Goal: Communication & Community: Answer question/provide support

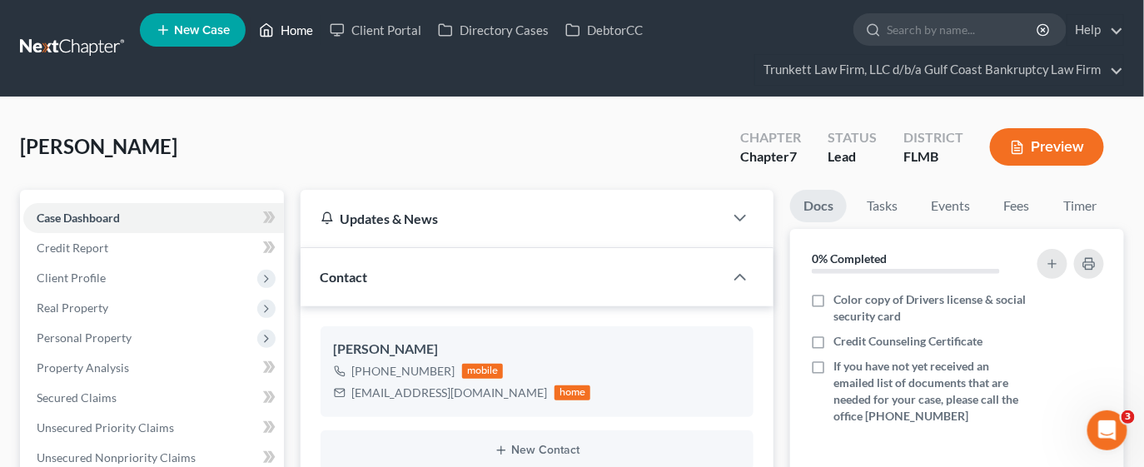
drag, startPoint x: 302, startPoint y: 33, endPoint x: 398, endPoint y: 82, distance: 107.2
click at [302, 33] on link "Home" at bounding box center [286, 30] width 71 height 30
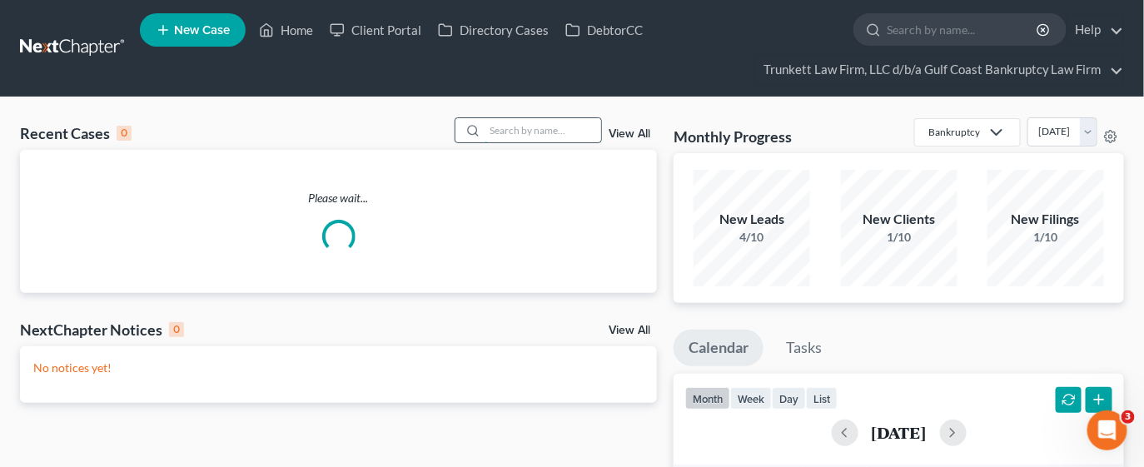
click at [560, 127] on input "search" at bounding box center [543, 130] width 117 height 24
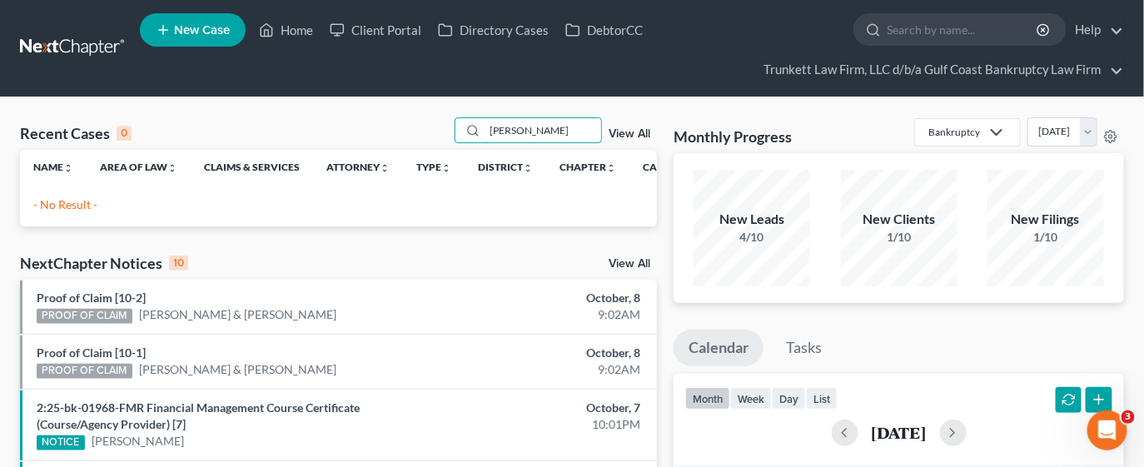
drag, startPoint x: 533, startPoint y: 125, endPoint x: 446, endPoint y: 136, distance: 87.3
click at [446, 136] on div "Recent Cases 0 [PERSON_NAME] View All" at bounding box center [338, 133] width 637 height 32
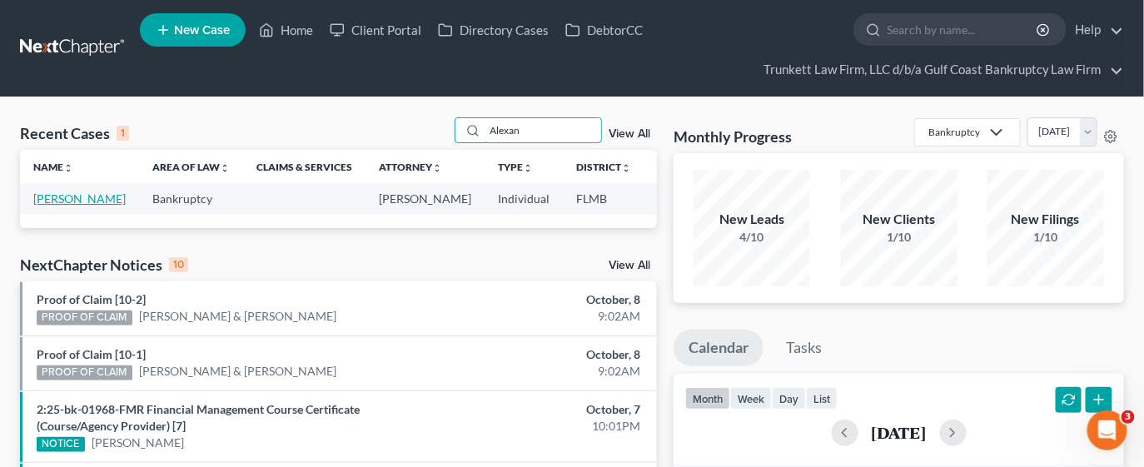
type input "Alexan"
click at [43, 206] on link "[PERSON_NAME]" at bounding box center [79, 198] width 92 height 14
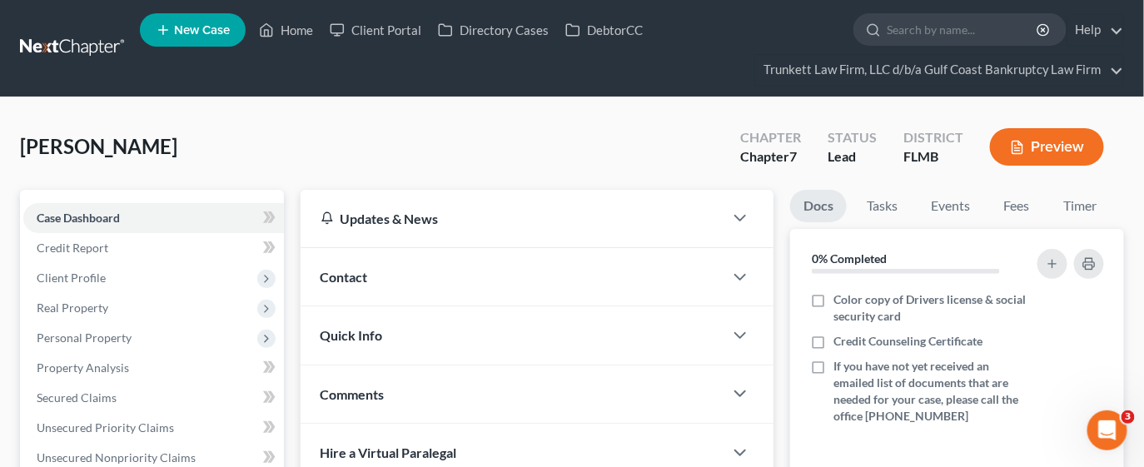
click at [506, 285] on div "Contact" at bounding box center [513, 276] width 424 height 57
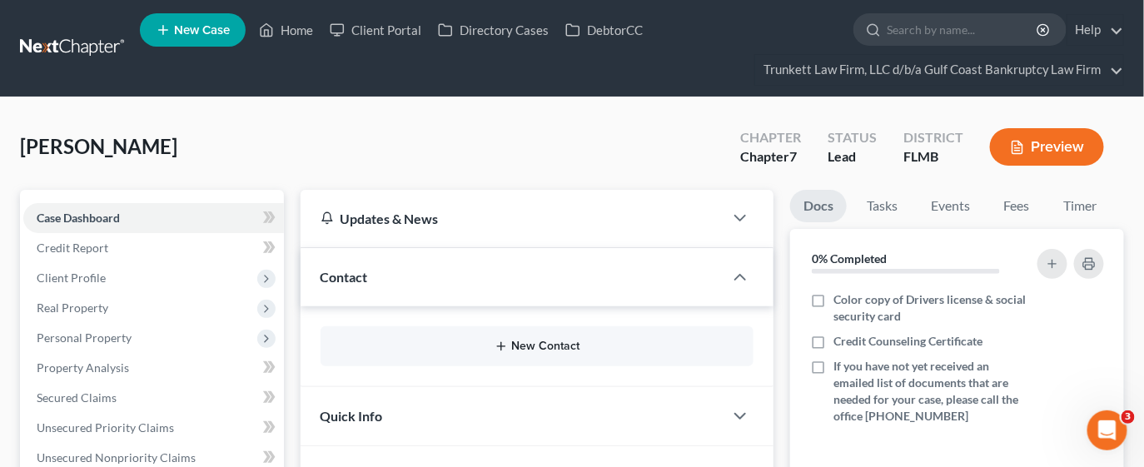
click at [524, 347] on button "New Contact" at bounding box center [537, 346] width 407 height 13
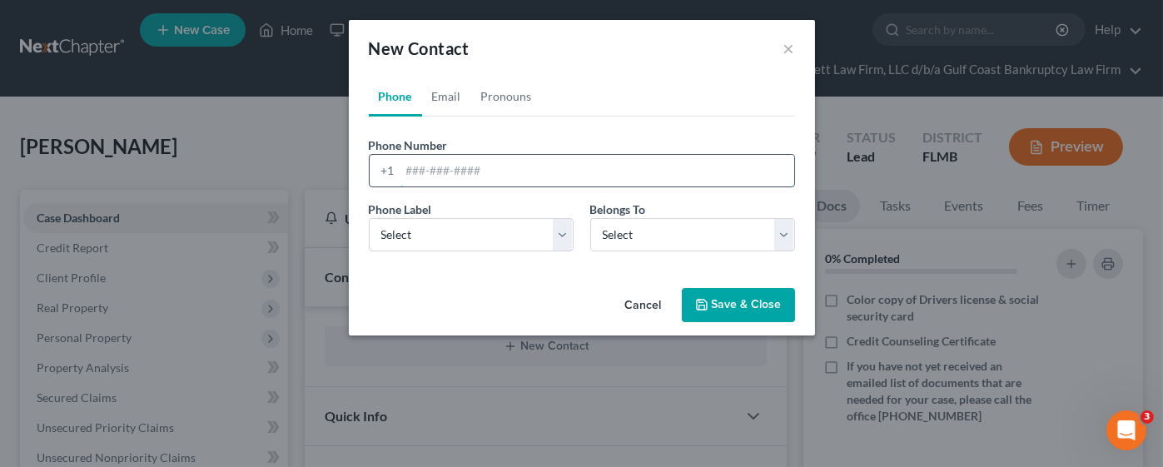
click at [511, 169] on input "tel" at bounding box center [597, 171] width 394 height 32
type input "[PHONE_NUMBER]"
click at [497, 238] on select "Select Mobile Home Work Other" at bounding box center [471, 234] width 205 height 33
select select "0"
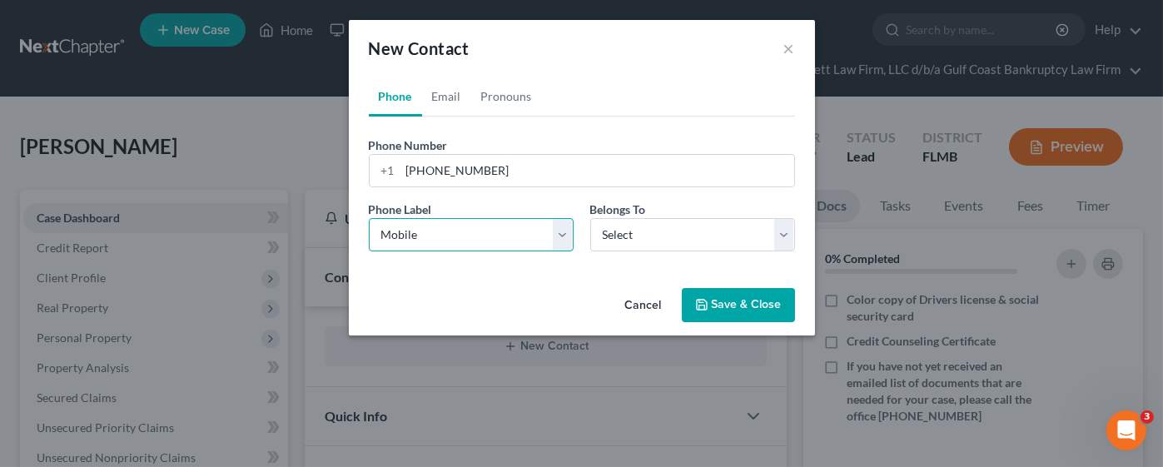
click at [369, 218] on select "Select Mobile Home Work Other" at bounding box center [471, 234] width 205 height 33
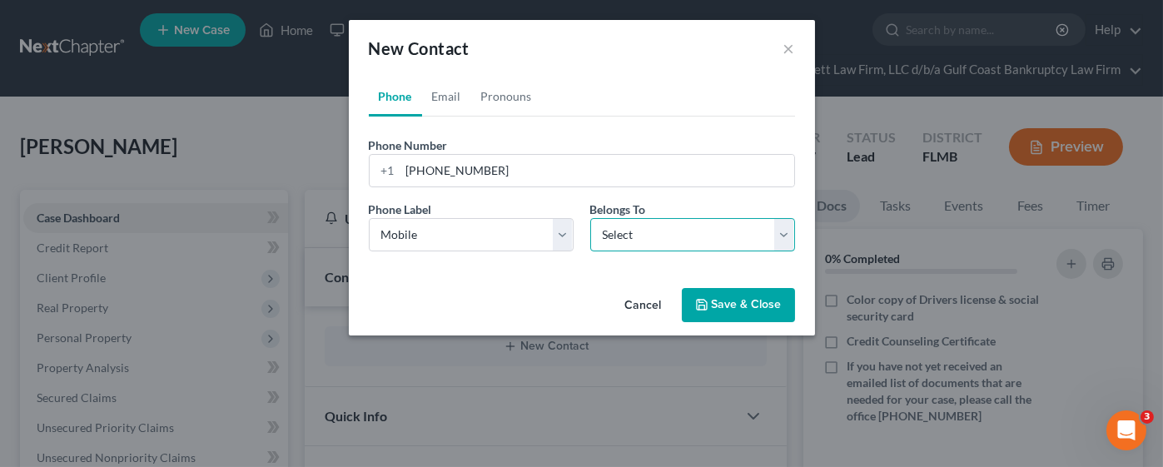
drag, startPoint x: 639, startPoint y: 226, endPoint x: 639, endPoint y: 236, distance: 10.0
click at [639, 226] on select "Select Client Other" at bounding box center [692, 234] width 205 height 33
select select "0"
click at [590, 218] on select "Select Client Other" at bounding box center [692, 234] width 205 height 33
drag, startPoint x: 455, startPoint y: 100, endPoint x: 460, endPoint y: 114, distance: 15.0
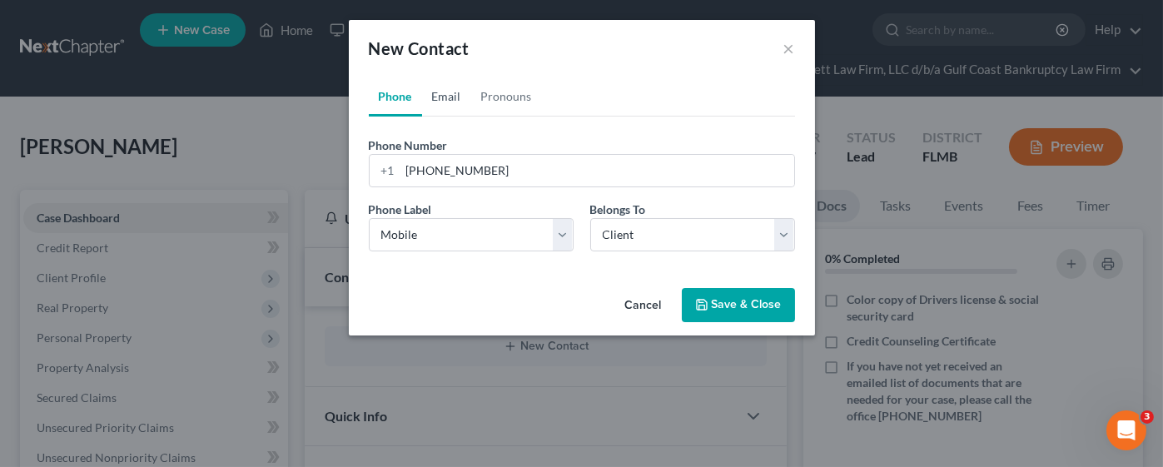
click at [455, 100] on link "Email" at bounding box center [446, 97] width 49 height 40
drag, startPoint x: 473, startPoint y: 180, endPoint x: 493, endPoint y: 177, distance: 20.3
click at [472, 181] on input "email" at bounding box center [597, 171] width 394 height 32
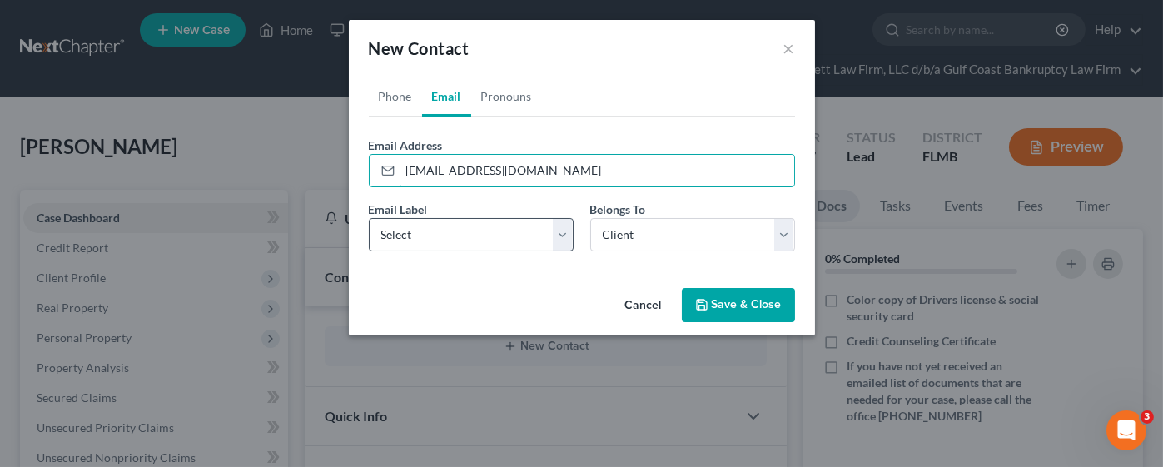
type input "[EMAIL_ADDRESS][DOMAIN_NAME]"
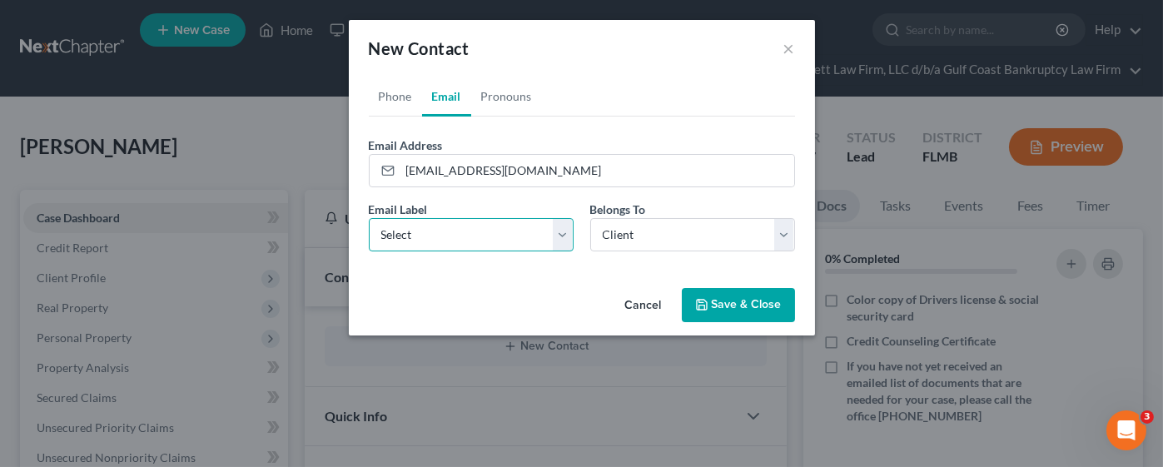
click at [428, 231] on select "Select Home Work Other" at bounding box center [471, 234] width 205 height 33
select select "0"
click at [369, 218] on select "Select Home Work Other" at bounding box center [471, 234] width 205 height 33
click at [757, 308] on button "Save & Close" at bounding box center [738, 305] width 113 height 35
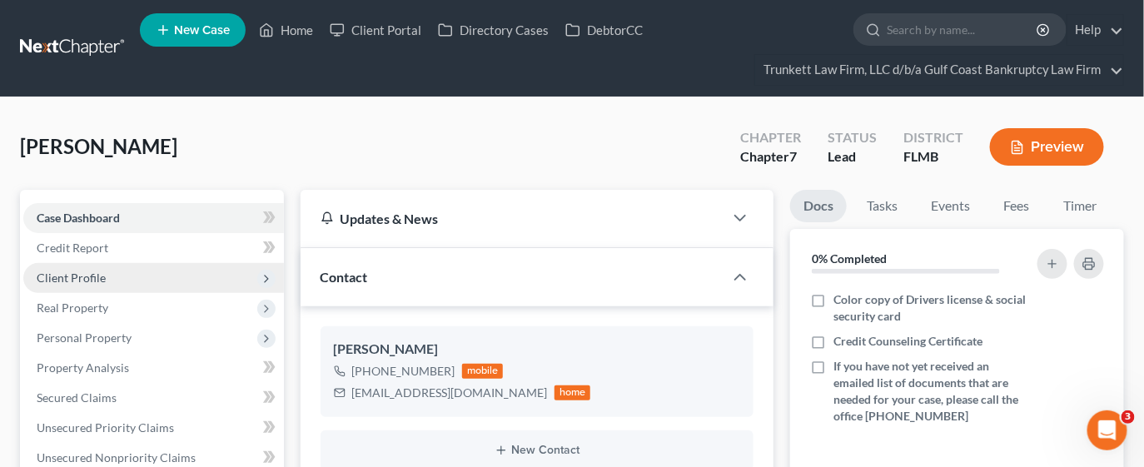
click at [110, 277] on span "Client Profile" at bounding box center [153, 278] width 261 height 30
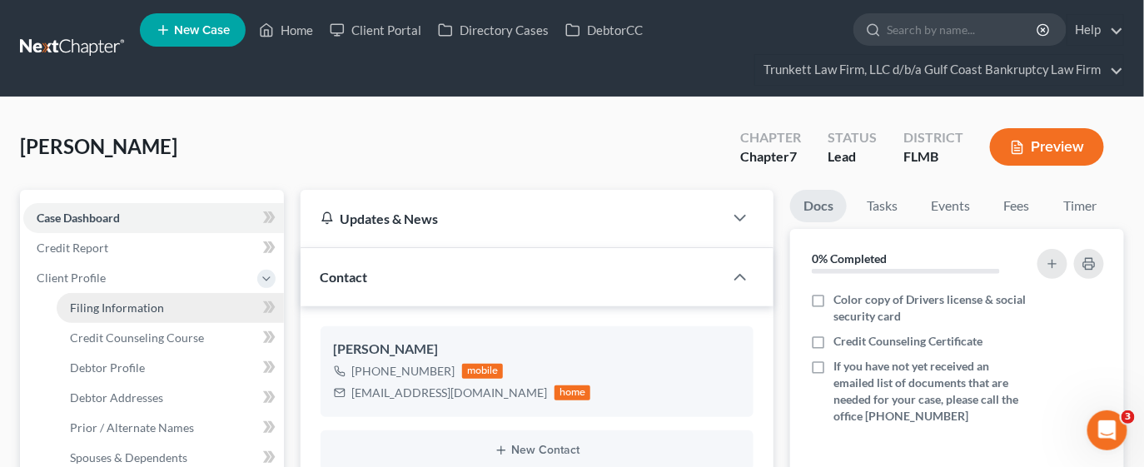
click at [113, 298] on link "Filing Information" at bounding box center [170, 308] width 227 height 30
select select "1"
select select "0"
select select "15"
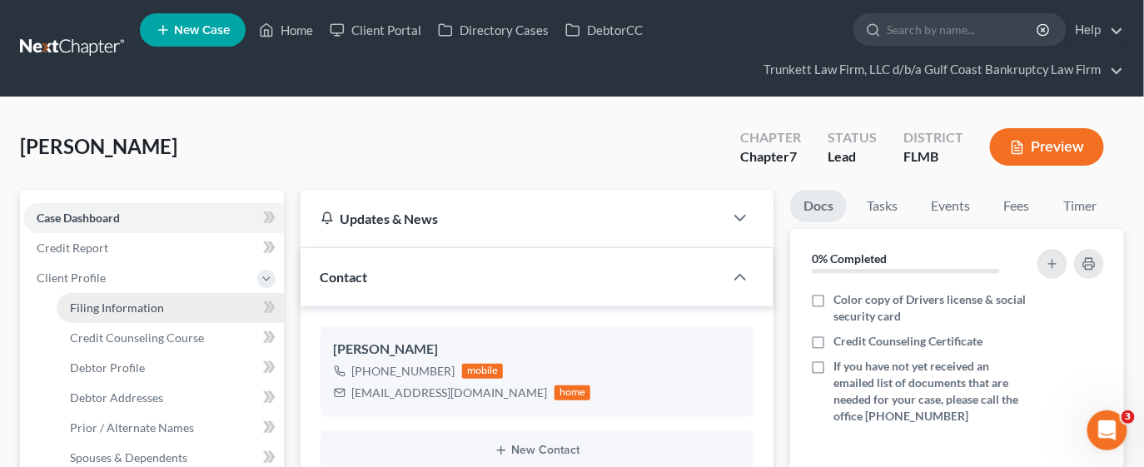
select select "0"
select select "9"
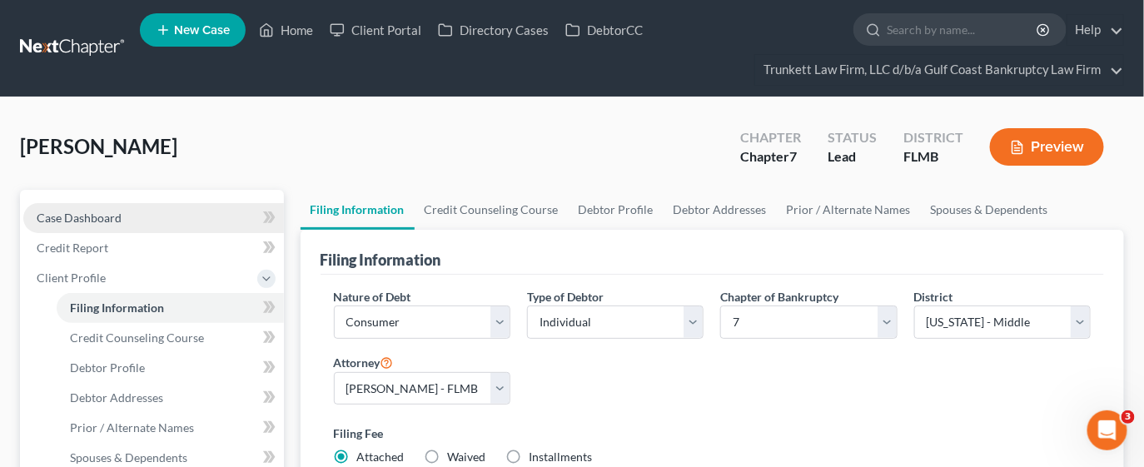
click at [108, 211] on span "Case Dashboard" at bounding box center [79, 218] width 85 height 14
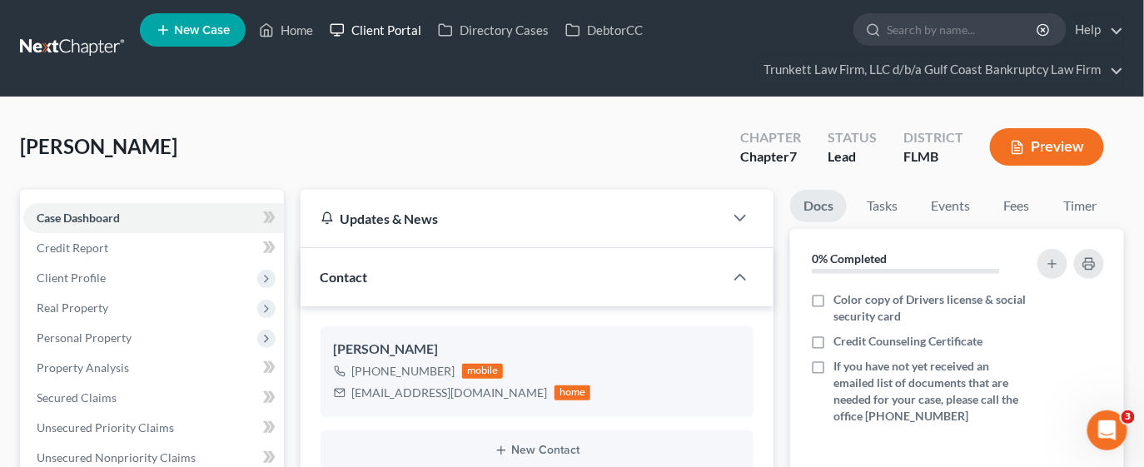
click at [359, 29] on link "Client Portal" at bounding box center [375, 30] width 108 height 30
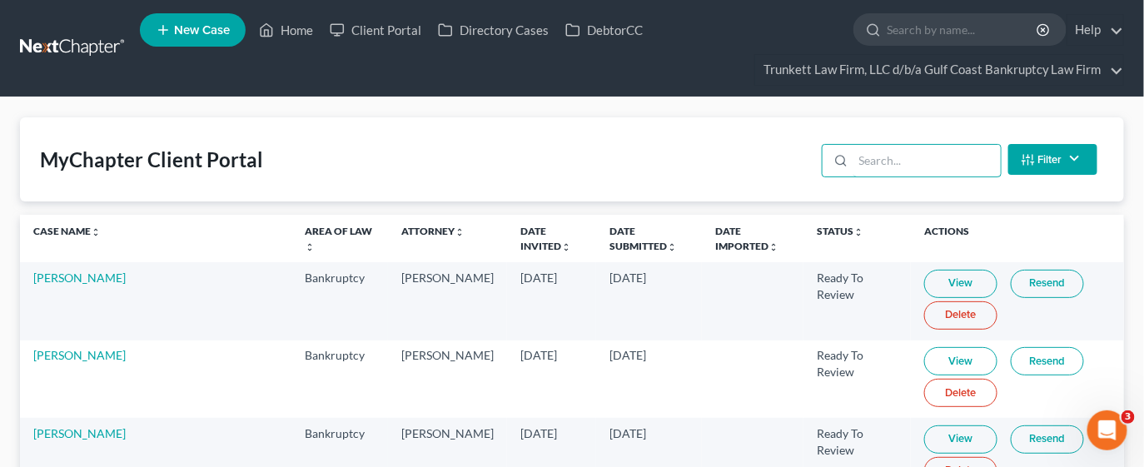
drag, startPoint x: 875, startPoint y: 162, endPoint x: 1015, endPoint y: 151, distance: 140.4
click at [876, 162] on input "search" at bounding box center [926, 161] width 147 height 32
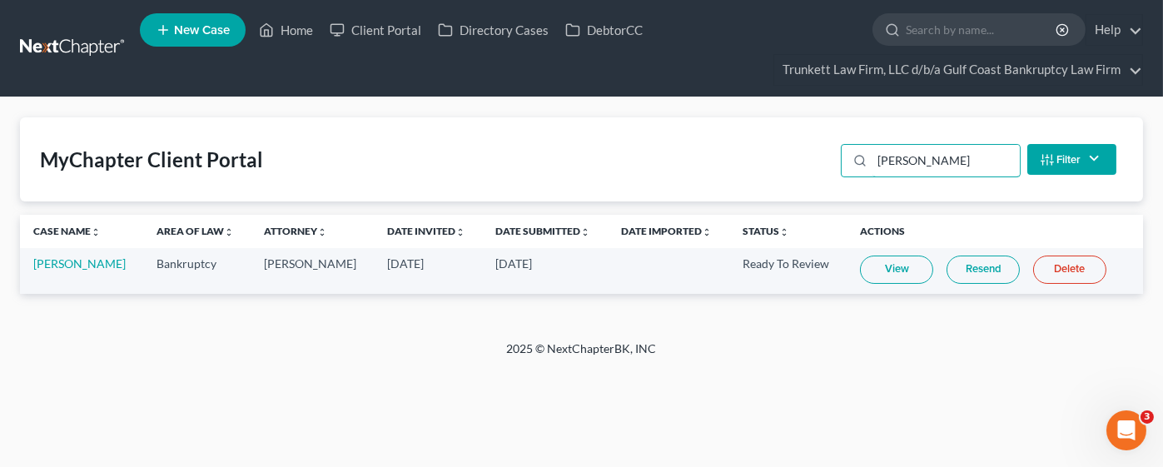
type input "[PERSON_NAME]"
click at [900, 266] on link "View" at bounding box center [896, 270] width 73 height 28
click at [290, 32] on link "Home" at bounding box center [286, 30] width 71 height 30
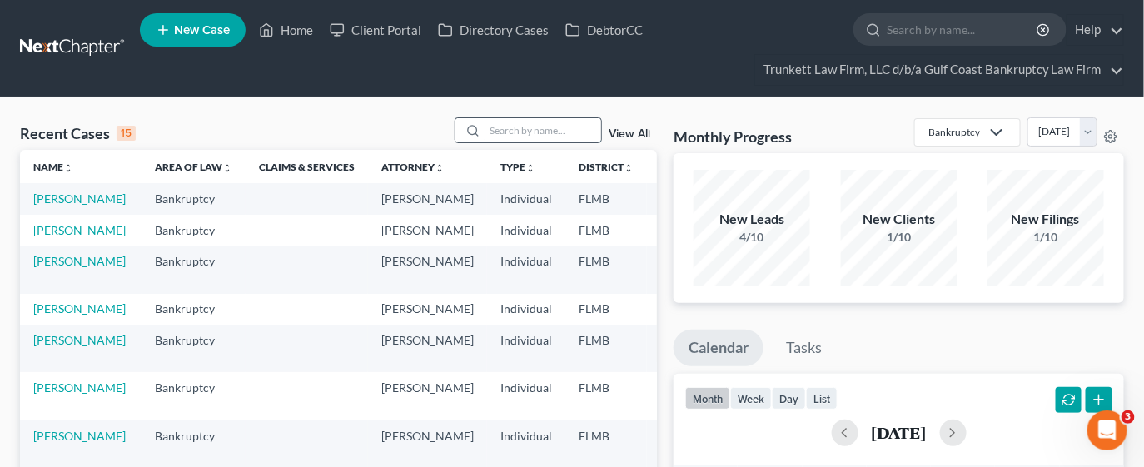
click at [528, 132] on input "search" at bounding box center [543, 130] width 117 height 24
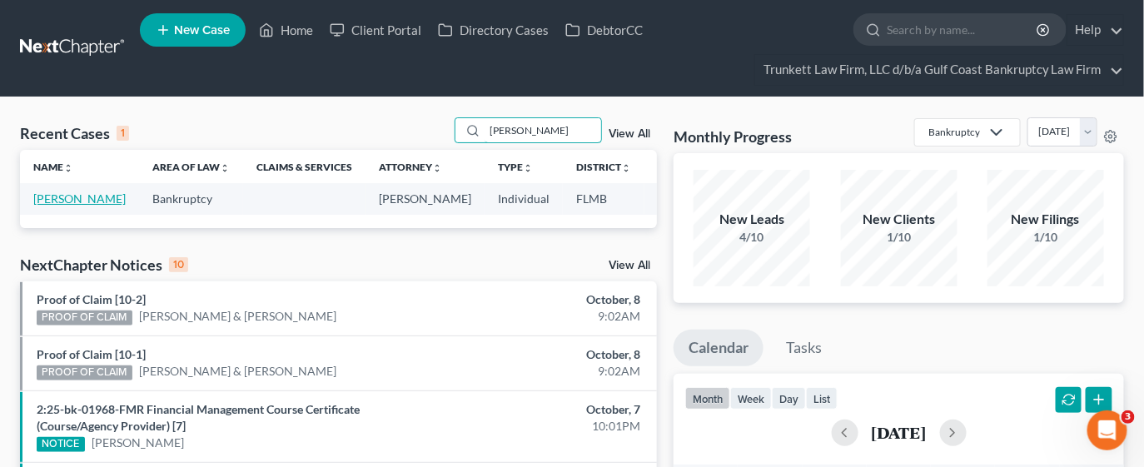
type input "[PERSON_NAME]"
click at [84, 196] on link "[PERSON_NAME]" at bounding box center [79, 198] width 92 height 14
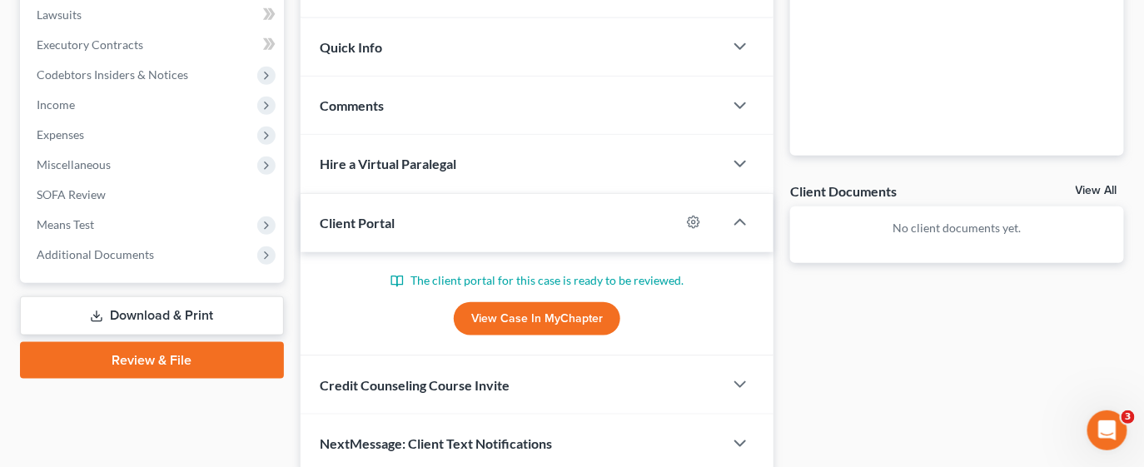
scroll to position [500, 0]
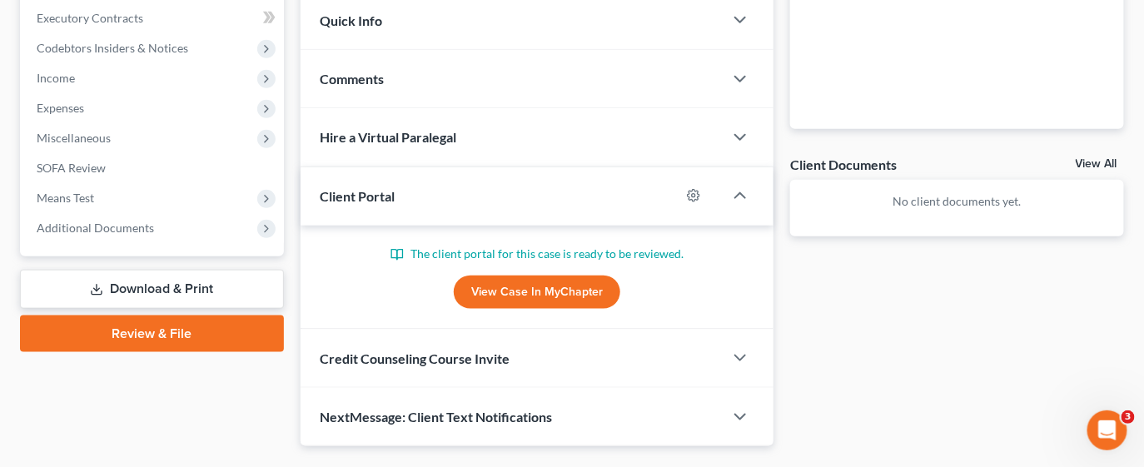
click at [1102, 165] on link "View All" at bounding box center [1097, 164] width 42 height 12
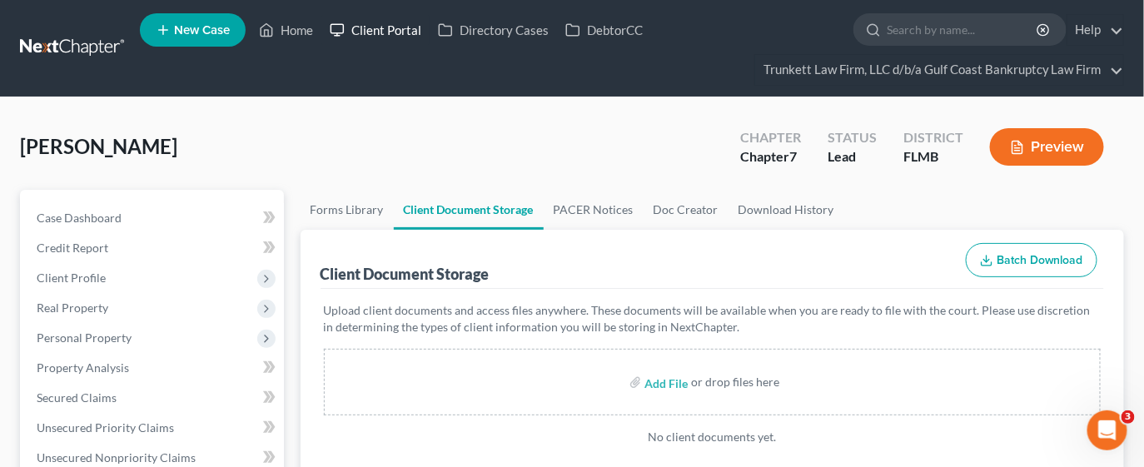
click at [386, 30] on link "Client Portal" at bounding box center [375, 30] width 108 height 30
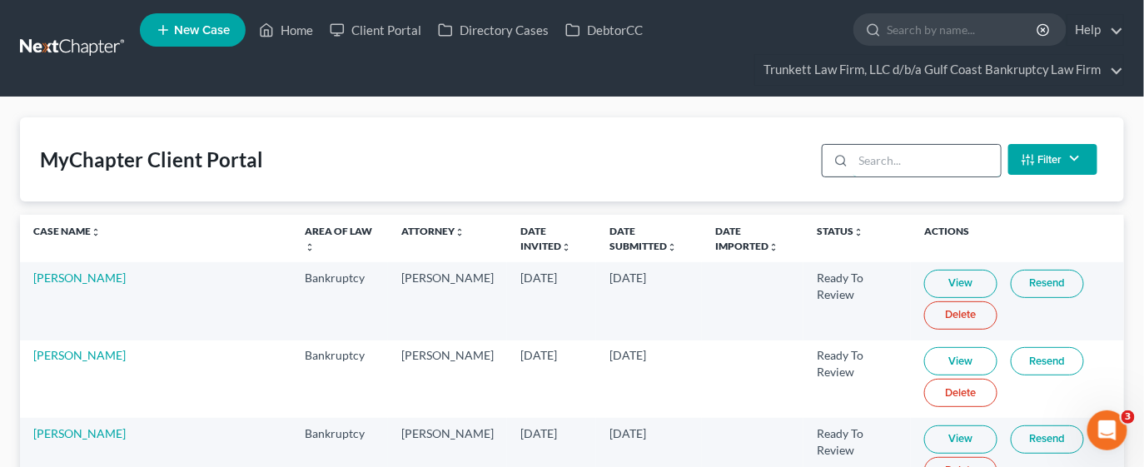
click at [903, 167] on input "search" at bounding box center [926, 161] width 147 height 32
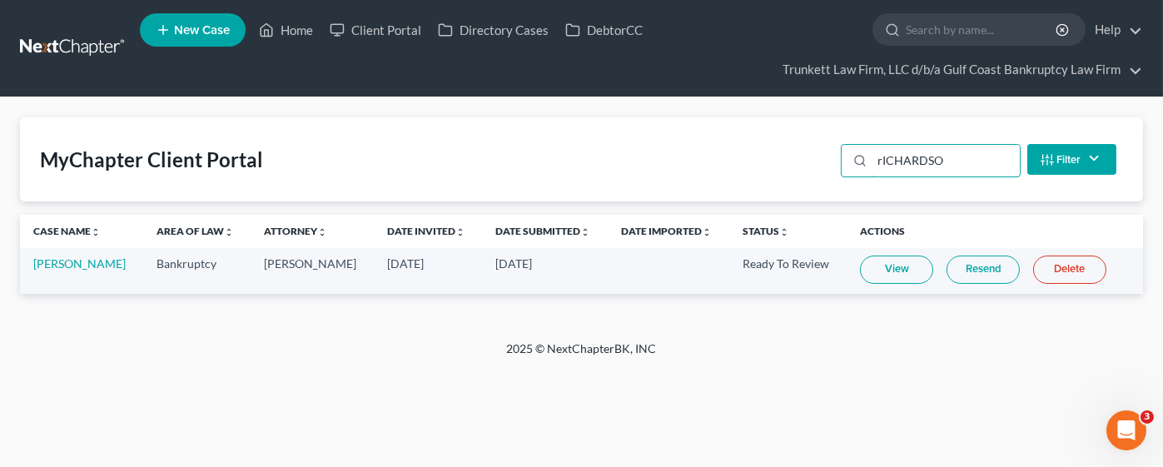
type input "rICHARDSO"
click at [900, 261] on link "View" at bounding box center [896, 270] width 73 height 28
click at [292, 28] on link "Home" at bounding box center [286, 30] width 71 height 30
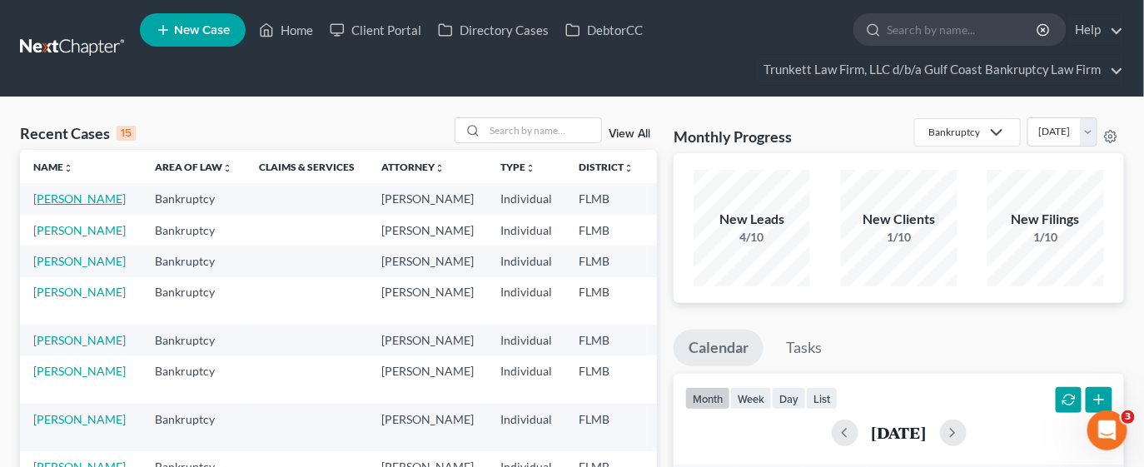
click at [72, 197] on link "[PERSON_NAME]" at bounding box center [79, 198] width 92 height 14
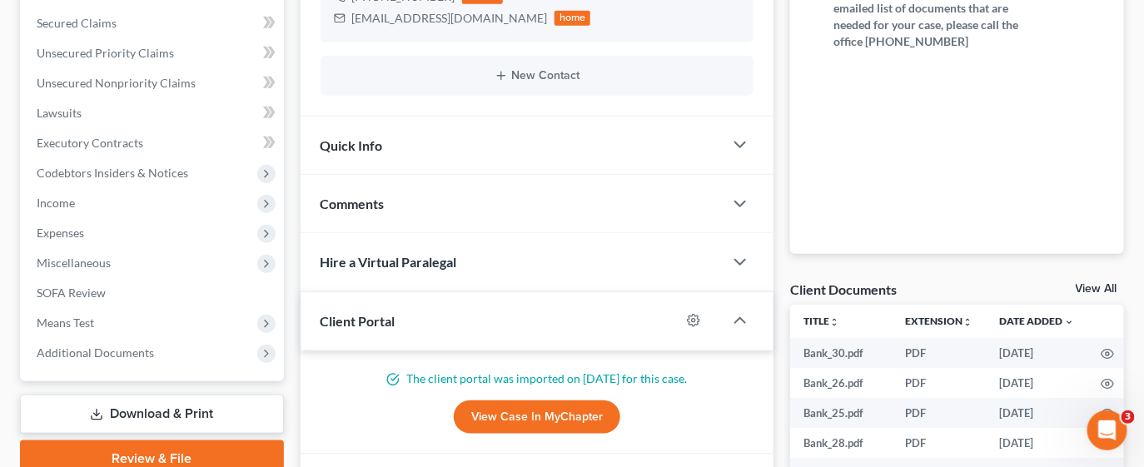
scroll to position [500, 0]
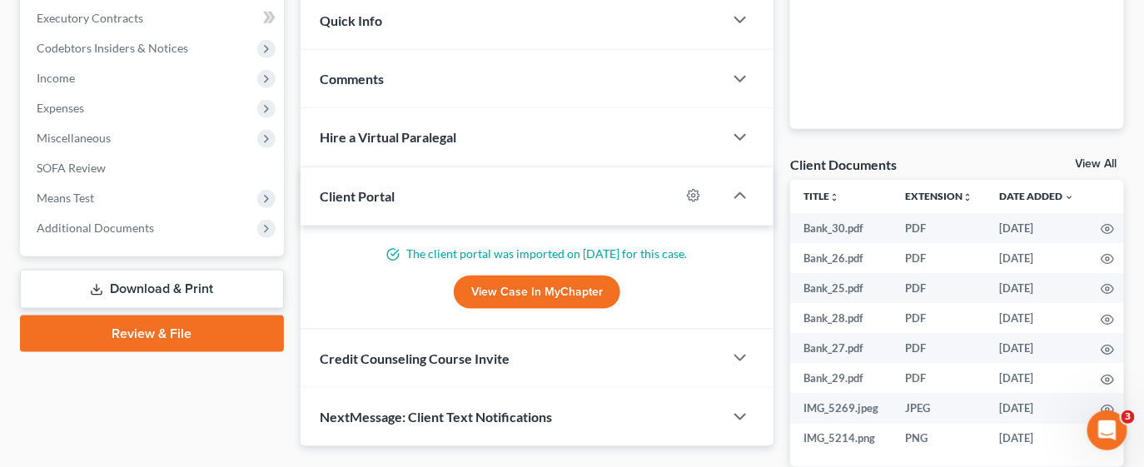
click at [1092, 158] on link "View All" at bounding box center [1097, 164] width 42 height 12
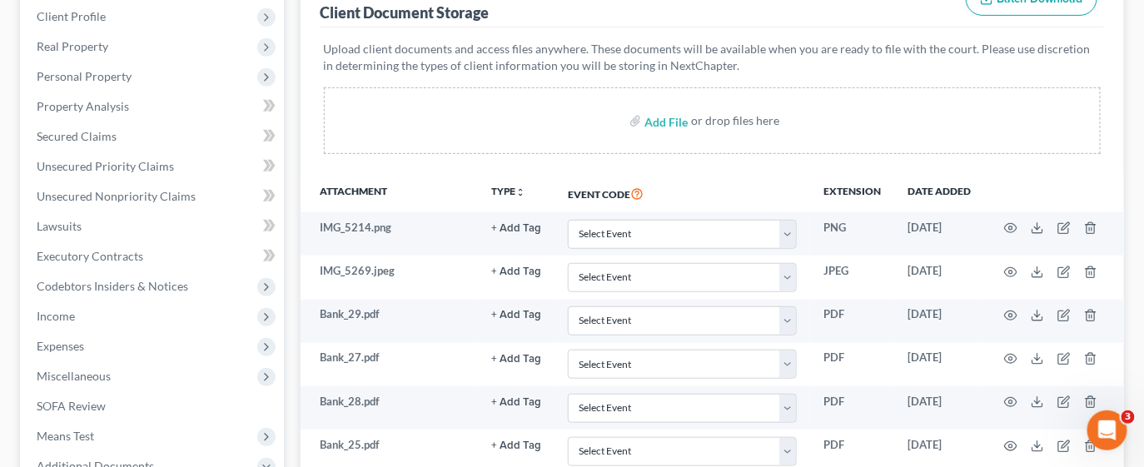
scroll to position [346, 0]
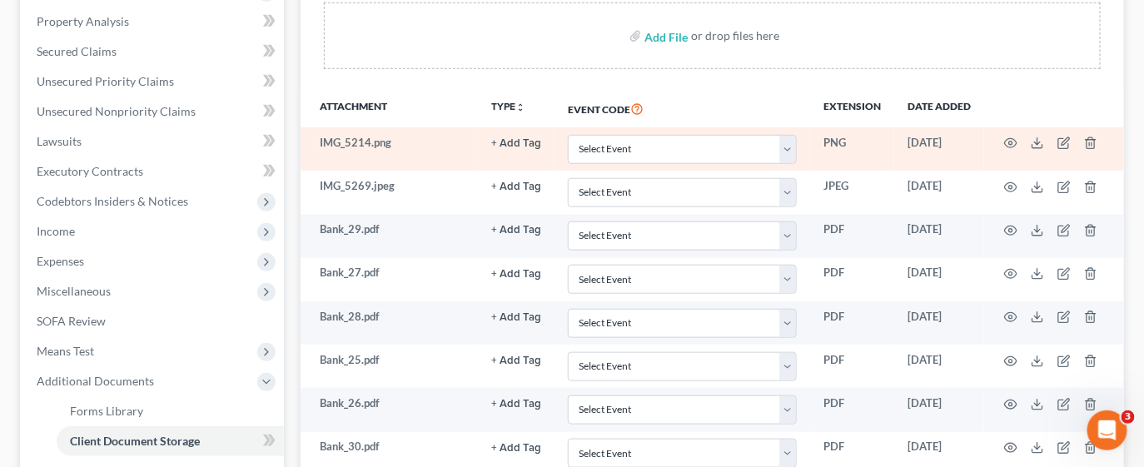
click at [373, 145] on td "IMG_5214.png" at bounding box center [390, 148] width 178 height 43
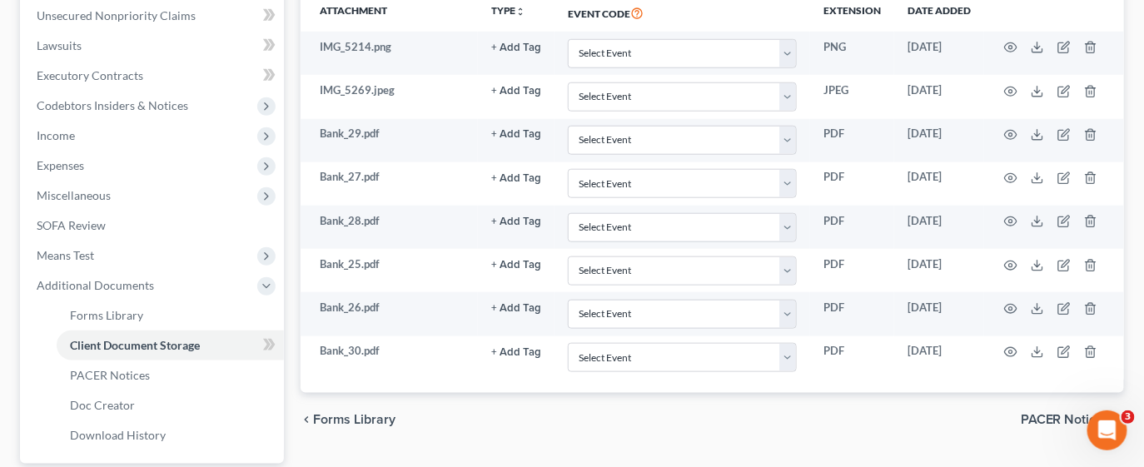
scroll to position [0, 0]
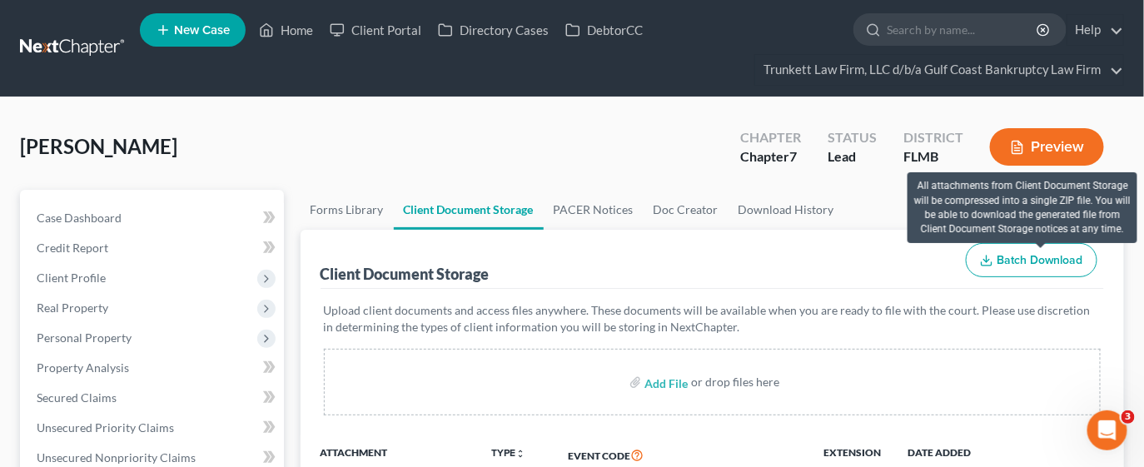
click at [1004, 255] on span "Batch Download" at bounding box center [1040, 260] width 87 height 14
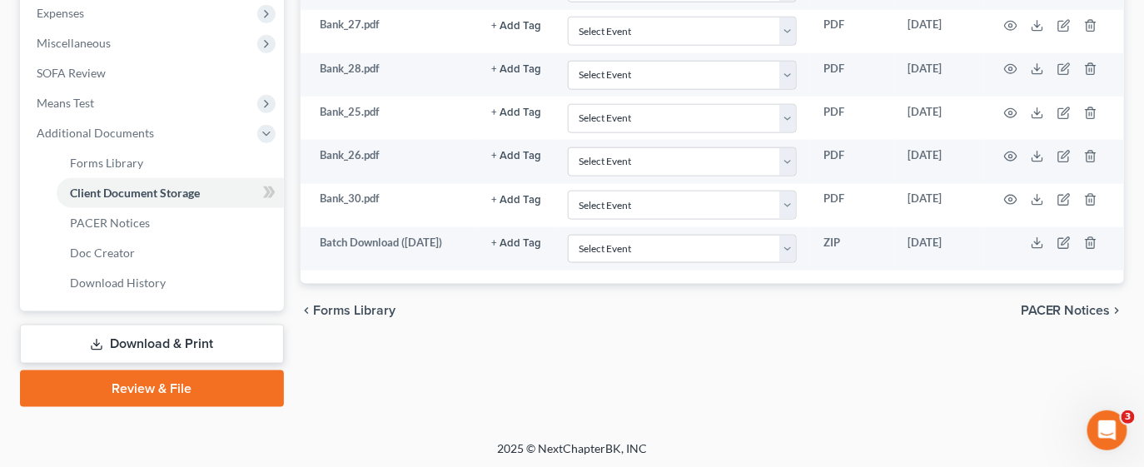
scroll to position [595, 0]
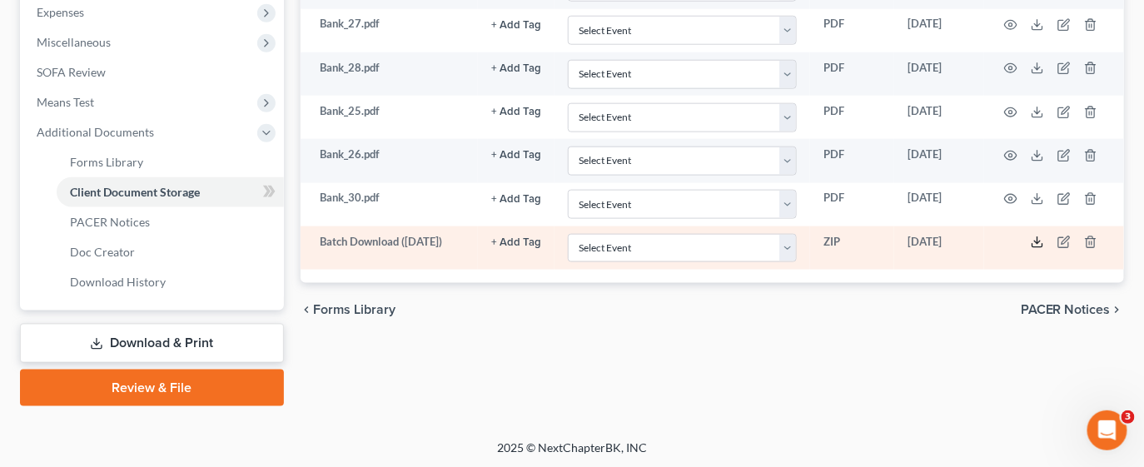
click at [1036, 237] on icon at bounding box center [1037, 242] width 13 height 13
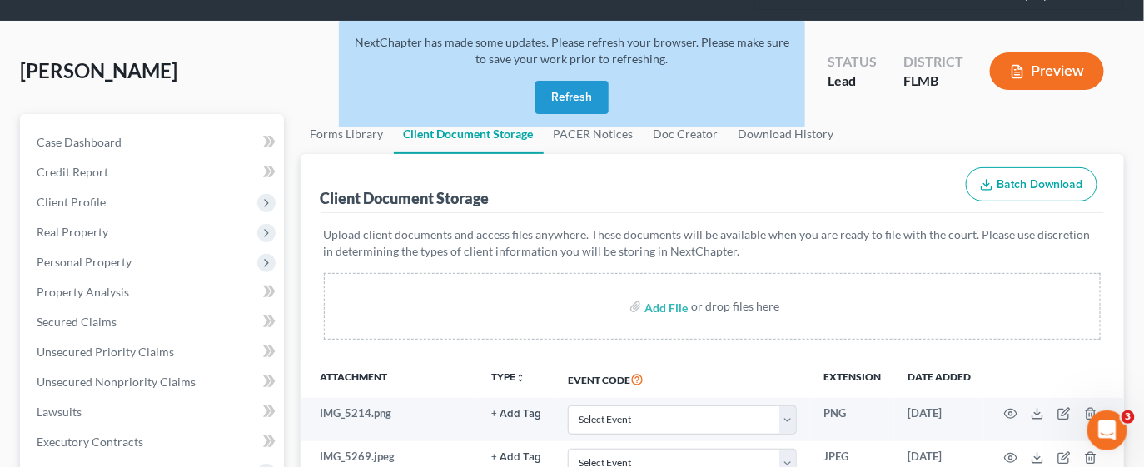
scroll to position [0, 0]
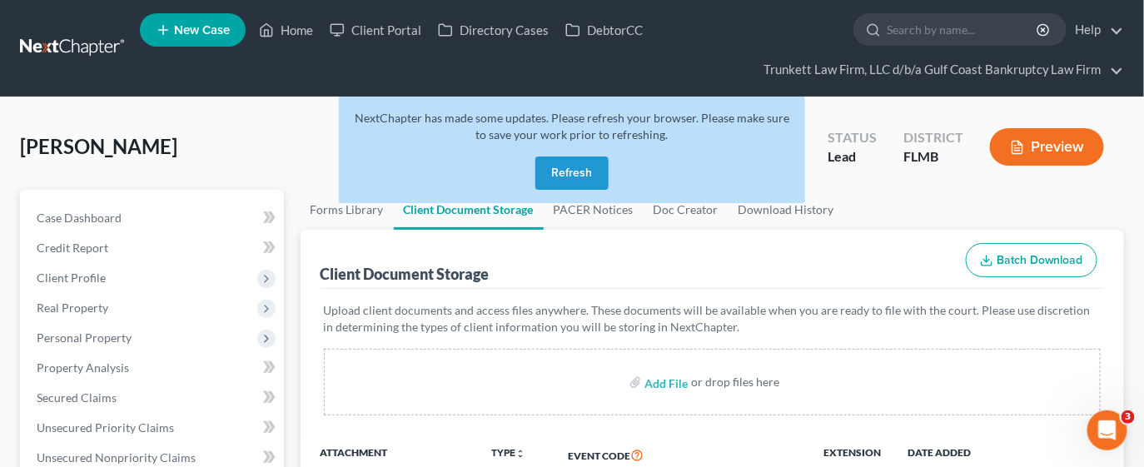
drag, startPoint x: 562, startPoint y: 159, endPoint x: 364, endPoint y: 76, distance: 214.9
click at [562, 159] on button "Refresh" at bounding box center [571, 173] width 73 height 33
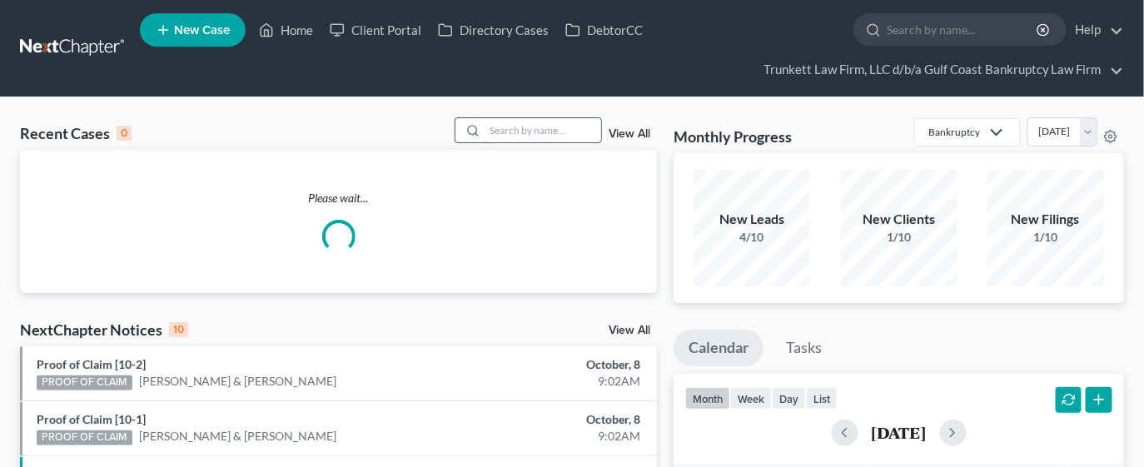
click at [511, 129] on input "search" at bounding box center [543, 130] width 117 height 24
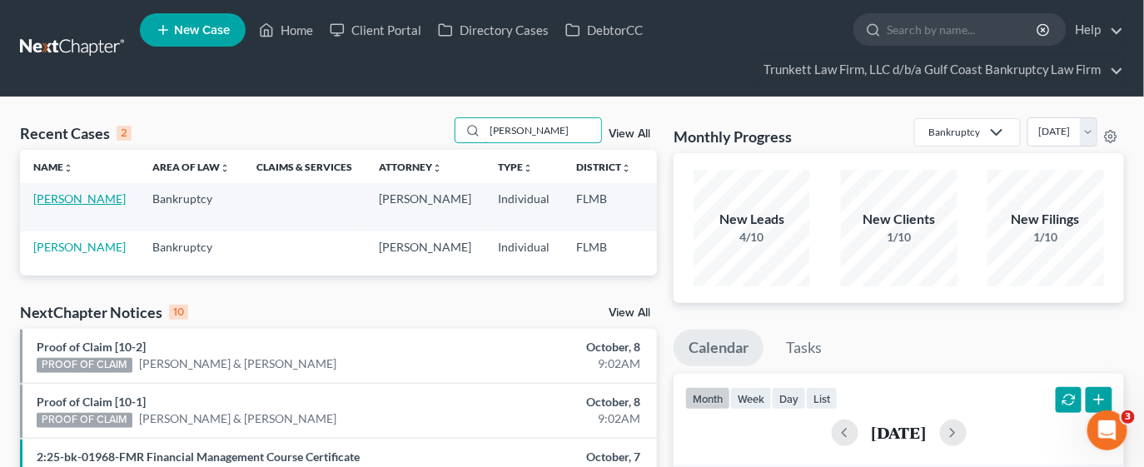
type input "SKINNER"
click at [63, 206] on link "[PERSON_NAME]" at bounding box center [79, 198] width 92 height 14
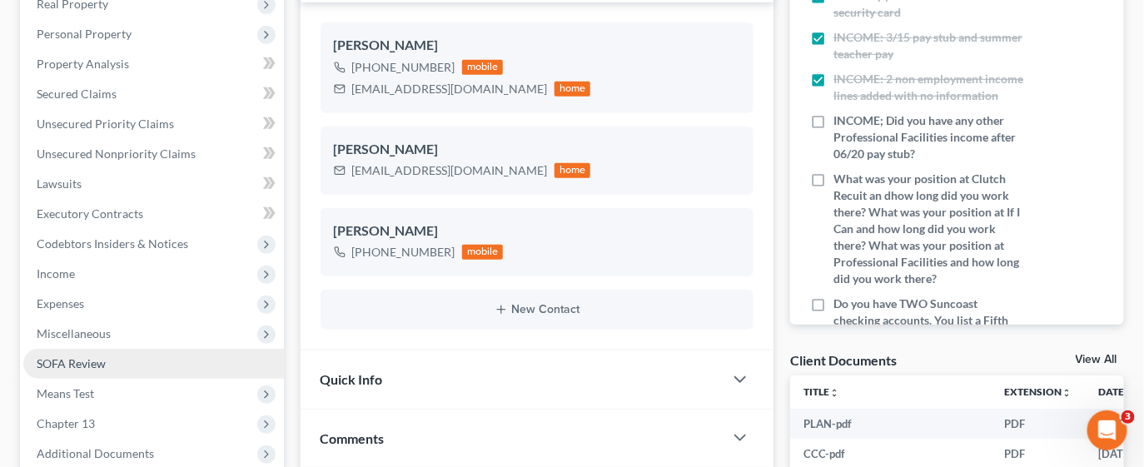
scroll to position [375, 0]
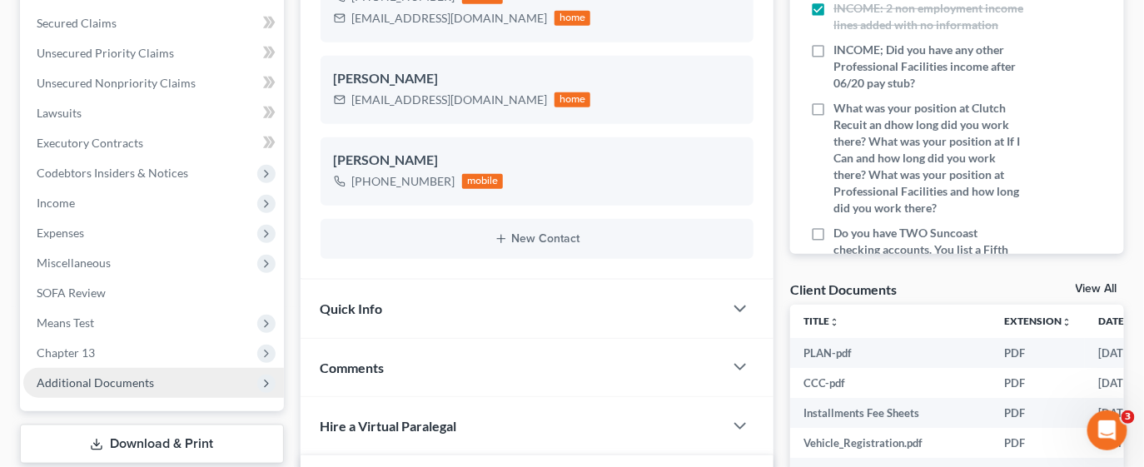
click at [80, 373] on span "Additional Documents" at bounding box center [153, 383] width 261 height 30
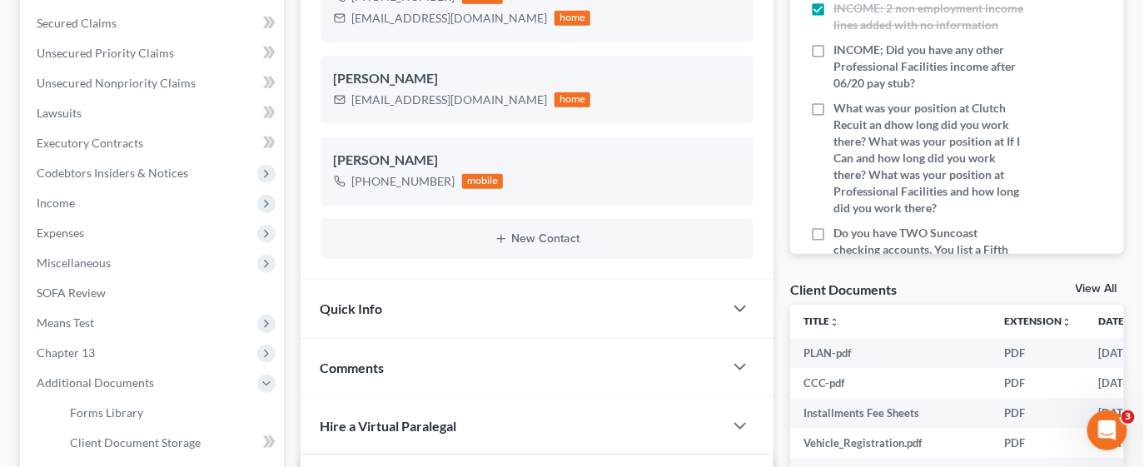
scroll to position [500, 0]
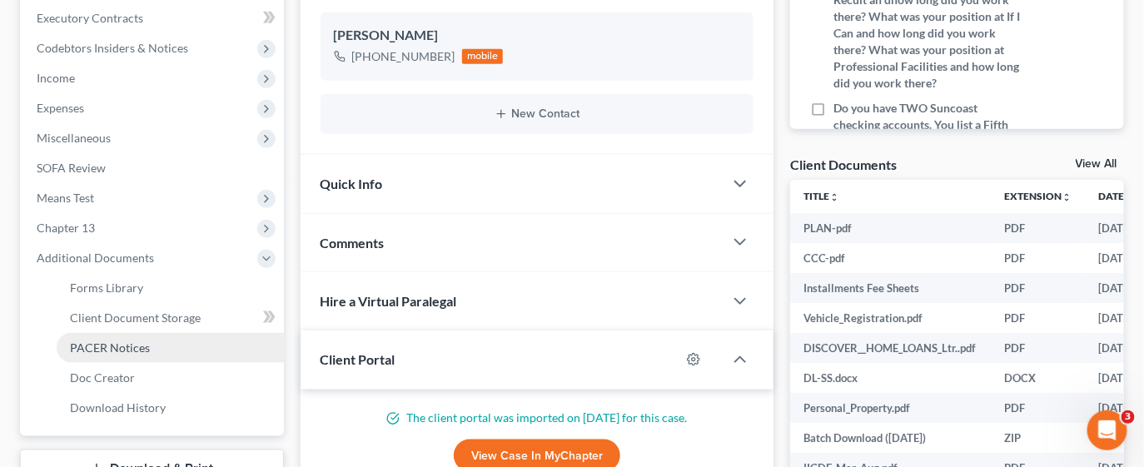
click at [107, 349] on span "PACER Notices" at bounding box center [110, 348] width 80 height 14
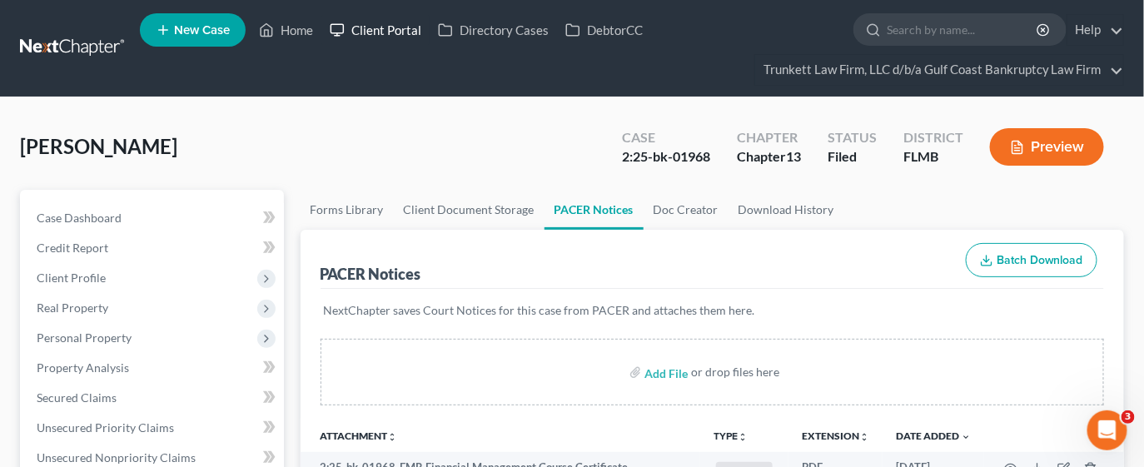
click at [377, 24] on link "Client Portal" at bounding box center [375, 30] width 108 height 30
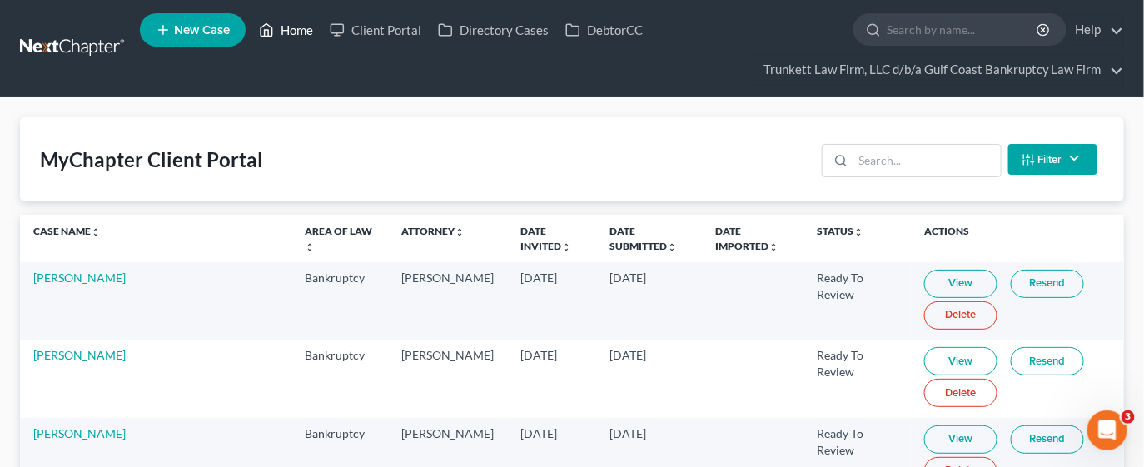
click at [294, 27] on link "Home" at bounding box center [286, 30] width 71 height 30
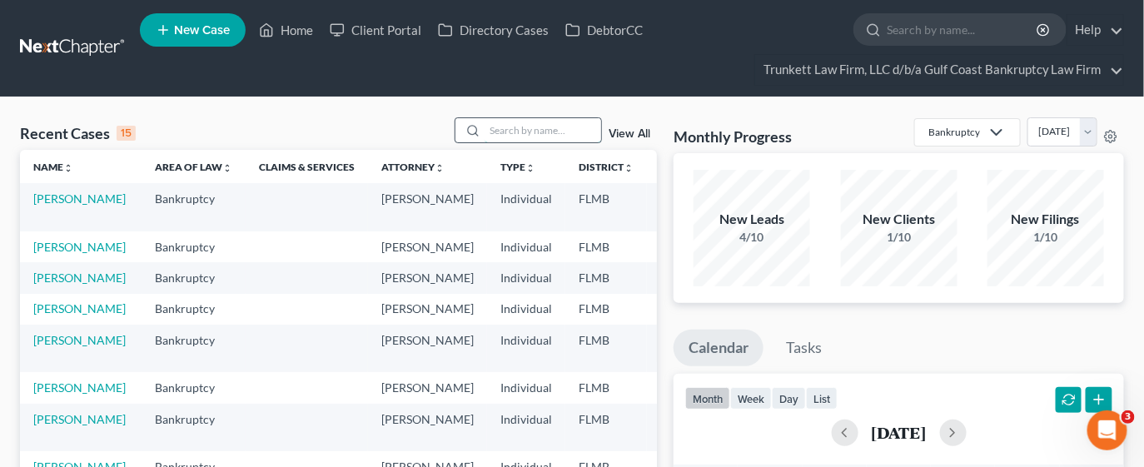
click at [520, 127] on input "search" at bounding box center [543, 130] width 117 height 24
click at [79, 249] on link "[PERSON_NAME]" at bounding box center [79, 247] width 92 height 14
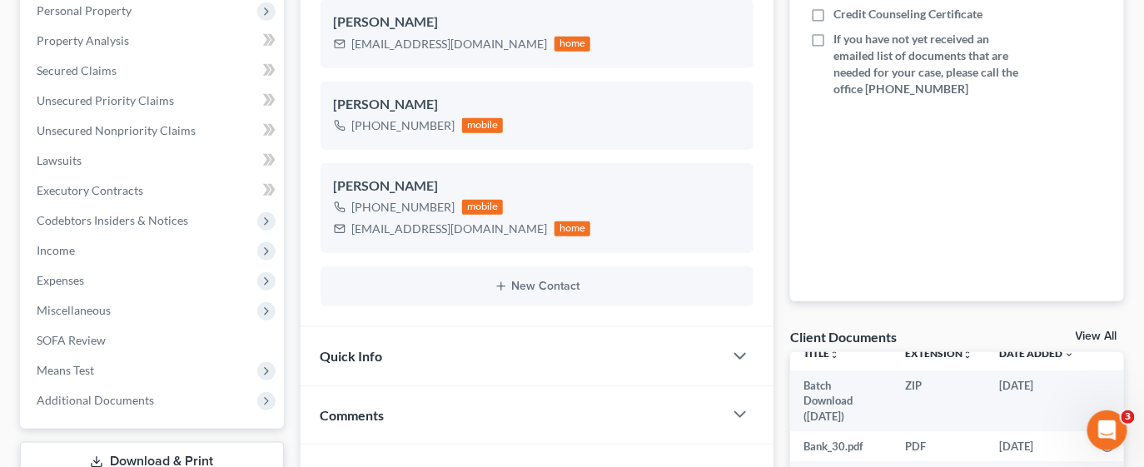
scroll to position [702, 0]
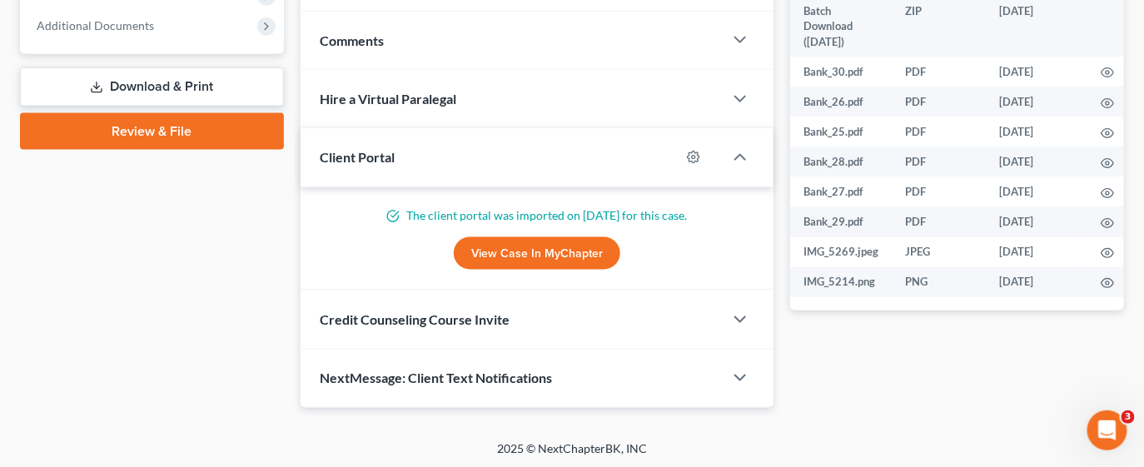
click at [610, 369] on div "NextMessage: Client Text Notifications" at bounding box center [513, 378] width 424 height 57
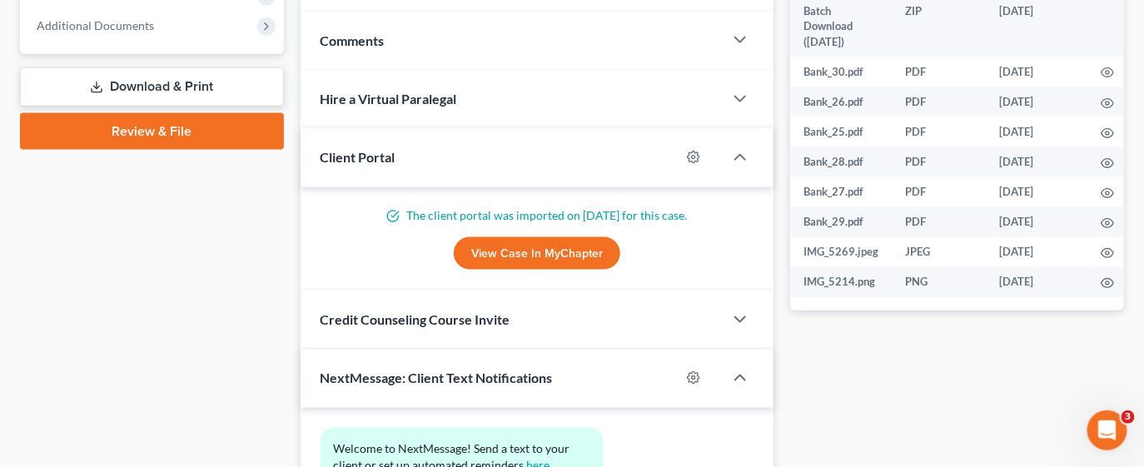
scroll to position [854, 0]
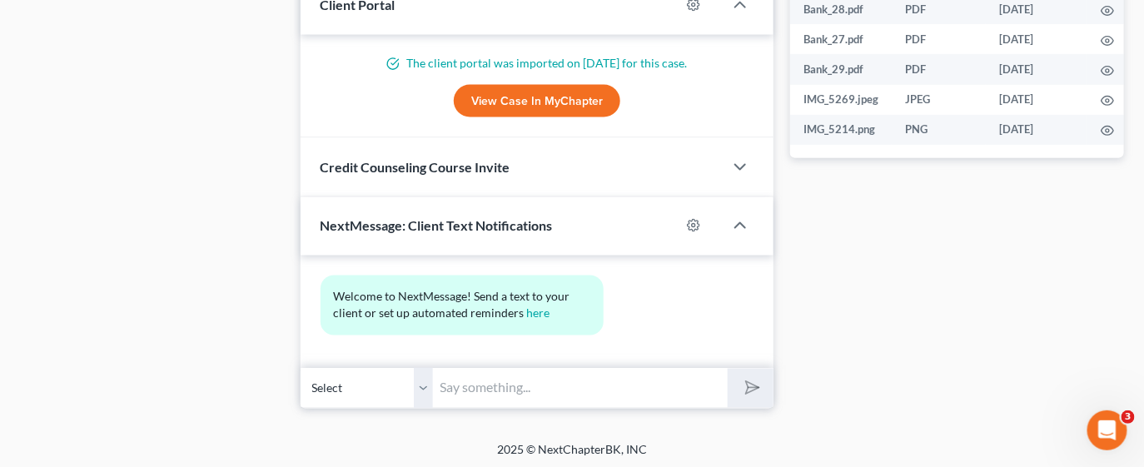
drag, startPoint x: 603, startPoint y: 380, endPoint x: 626, endPoint y: 367, distance: 26.8
click at [604, 380] on input "text" at bounding box center [581, 388] width 295 height 41
type input "h"
type input "Hello, the bank statements were missing April 15th to May 14th"
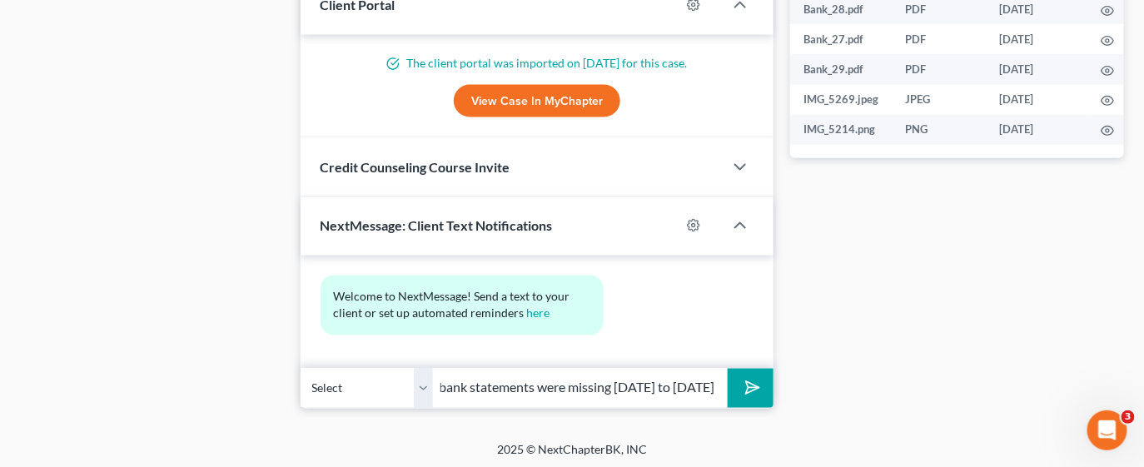
scroll to position [0, 0]
click at [751, 386] on icon "submit" at bounding box center [749, 387] width 23 height 23
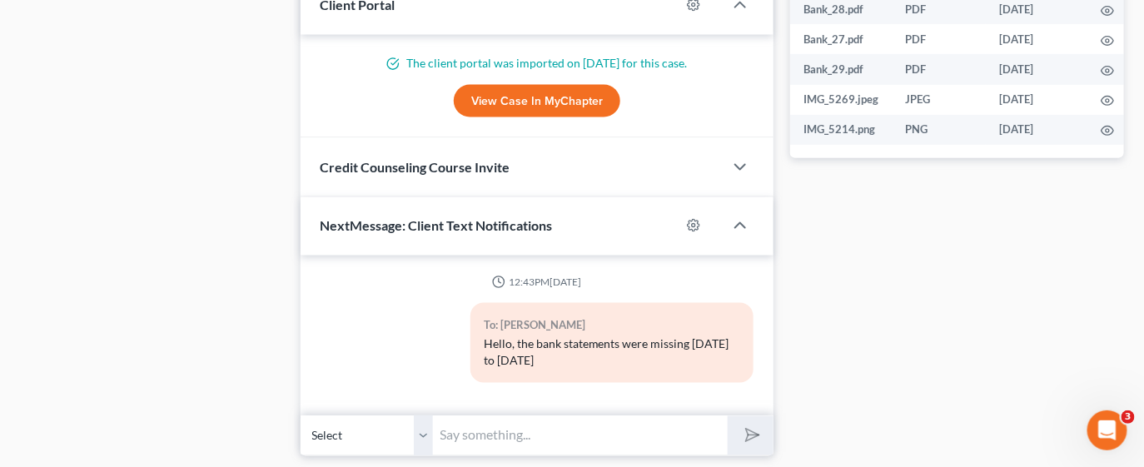
scroll to position [902, 0]
